Goal: Task Accomplishment & Management: Use online tool/utility

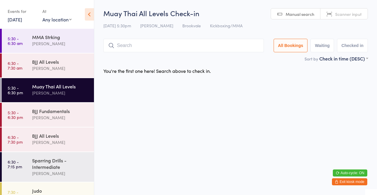
click at [220, 39] on input "search" at bounding box center [183, 46] width 160 height 14
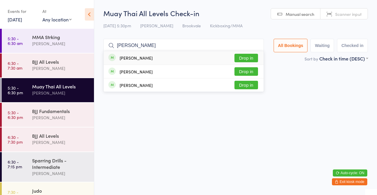
type input "[PERSON_NAME]"
click at [252, 58] on button "Drop in" at bounding box center [246, 58] width 24 height 9
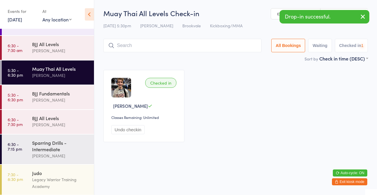
scroll to position [18, 0]
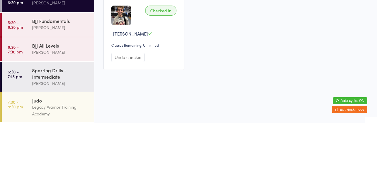
click at [35, 147] on div "Sparring Drills - Intermediate" at bounding box center [60, 145] width 57 height 13
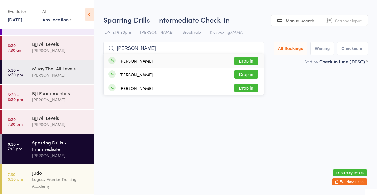
type input "[PERSON_NAME]"
click at [256, 60] on button "Drop in" at bounding box center [246, 61] width 24 height 9
